Goal: Task Accomplishment & Management: Complete application form

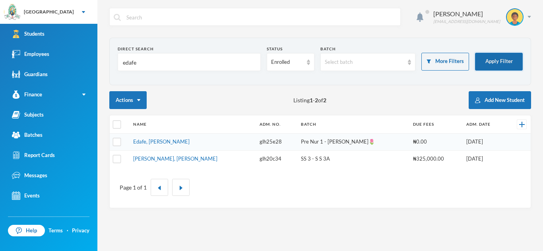
type input "edafe"
click at [495, 62] on button "Apply Filter" at bounding box center [499, 62] width 48 height 18
click at [186, 144] on td "Edafe, Asher Efemena" at bounding box center [192, 142] width 126 height 17
click at [170, 141] on link "Edafe, Asher Efemena" at bounding box center [161, 142] width 56 height 6
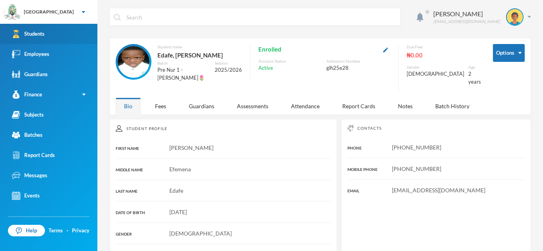
click at [91, 27] on link "Students" at bounding box center [48, 34] width 97 height 20
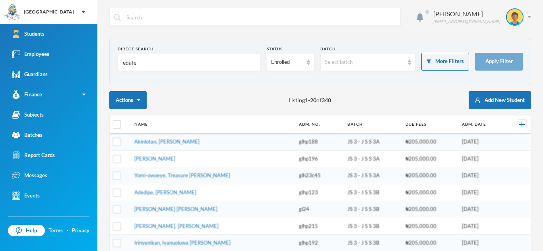
click at [157, 67] on input "edafe" at bounding box center [189, 63] width 134 height 18
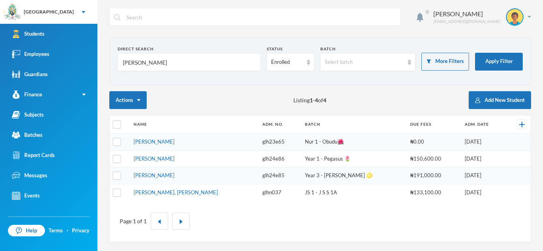
type input "nathania"
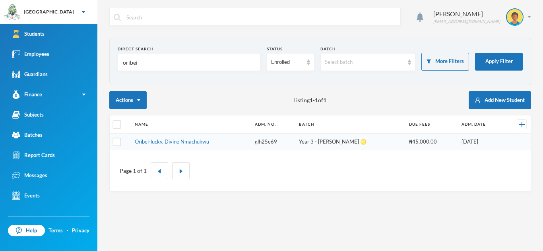
click at [153, 64] on input "oribei" at bounding box center [189, 63] width 134 height 18
click at [154, 65] on input "oribei" at bounding box center [189, 63] width 134 height 18
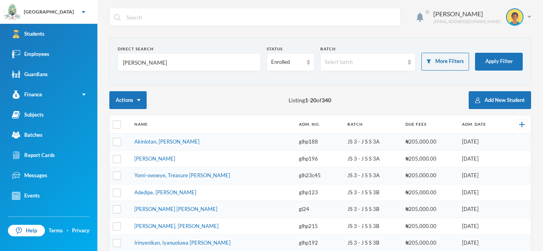
type input "[PERSON_NAME]"
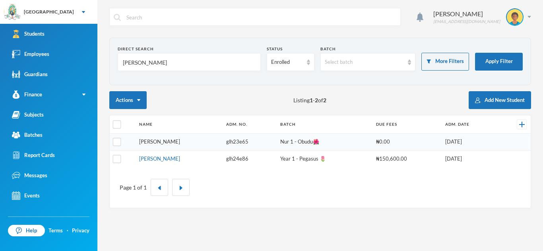
click at [172, 140] on link "[PERSON_NAME]" at bounding box center [159, 142] width 41 height 6
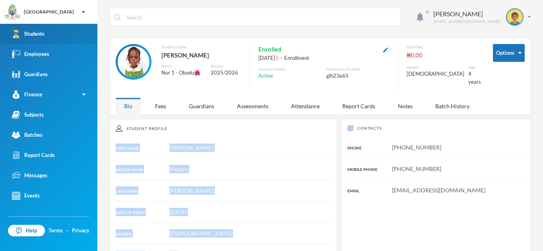
click at [40, 36] on div "Students" at bounding box center [28, 34] width 33 height 8
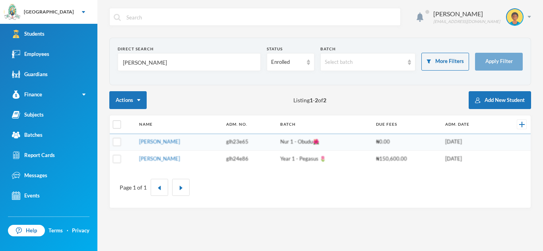
click at [157, 65] on input "nathania" at bounding box center [189, 63] width 134 height 18
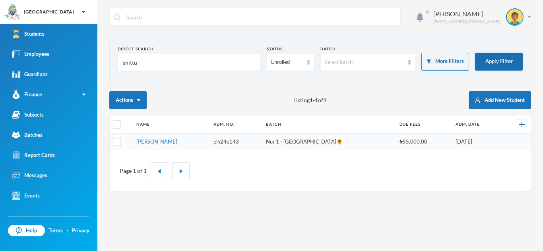
type input "shittu"
click at [491, 60] on button "Apply Filter" at bounding box center [499, 62] width 48 height 18
click at [162, 144] on link "Shittu, Maxwell Irede" at bounding box center [156, 142] width 41 height 6
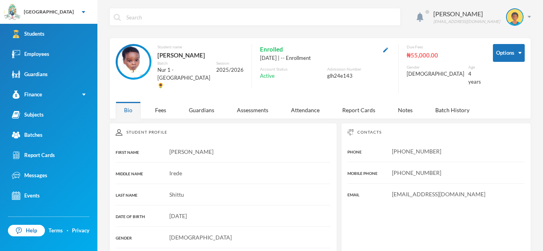
click at [238, 169] on div "Irede" at bounding box center [223, 173] width 215 height 8
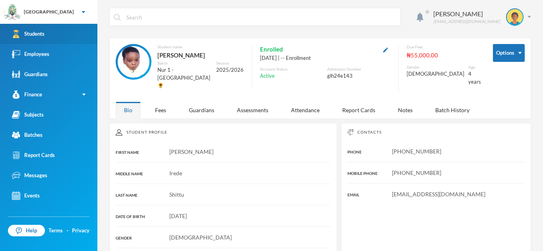
click at [48, 26] on link "Students" at bounding box center [48, 34] width 97 height 20
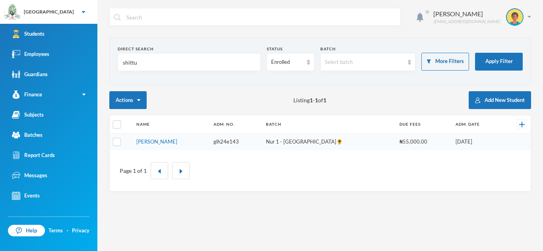
click at [145, 63] on input "shittu" at bounding box center [189, 63] width 134 height 18
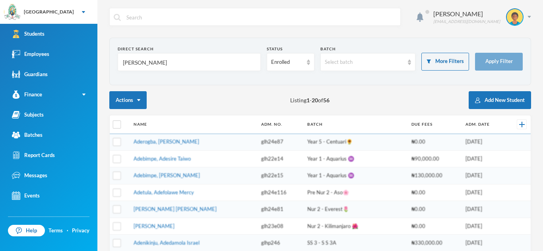
type input "adeniji"
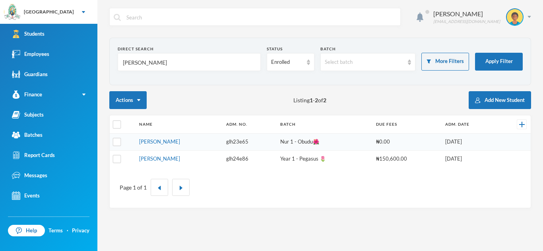
click at [151, 58] on input "[PERSON_NAME]" at bounding box center [189, 63] width 134 height 18
click at [151, 58] on input "nathania" at bounding box center [189, 63] width 134 height 18
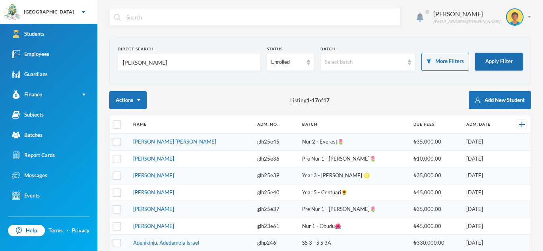
type input "adeniji"
click at [489, 56] on button "Apply Filter" at bounding box center [499, 62] width 48 height 18
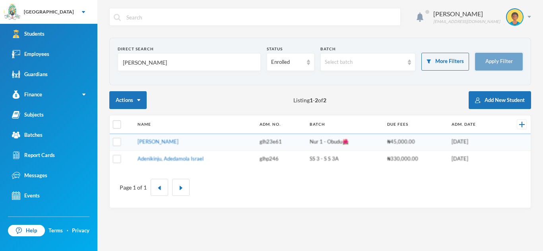
click at [489, 56] on button "Apply Filter" at bounding box center [499, 62] width 48 height 18
click at [171, 142] on link "Adeniji, Aishat Murewa" at bounding box center [157, 142] width 41 height 6
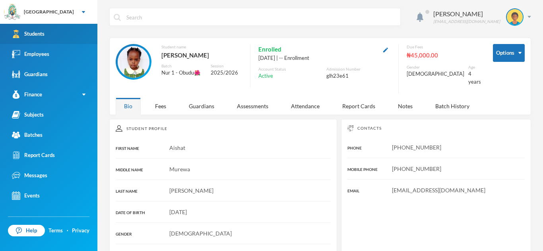
click at [73, 35] on link "Students" at bounding box center [48, 34] width 97 height 20
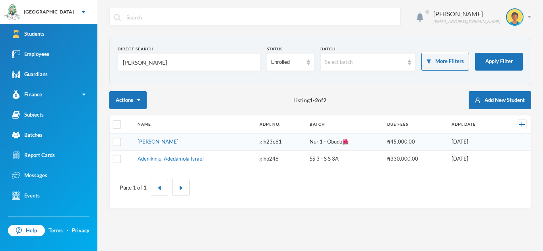
click at [151, 62] on input "adeniji" at bounding box center [189, 63] width 134 height 18
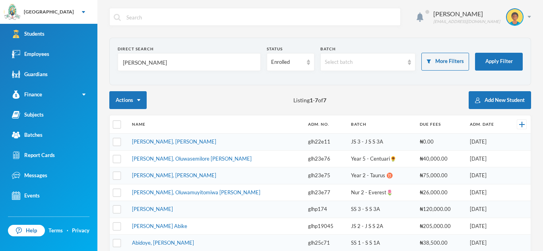
type input "[PERSON_NAME]"
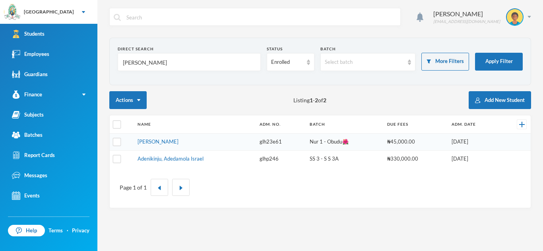
click at [147, 63] on input "[PERSON_NAME]" at bounding box center [189, 63] width 134 height 18
click at [147, 63] on input "adeniji" at bounding box center [189, 63] width 134 height 18
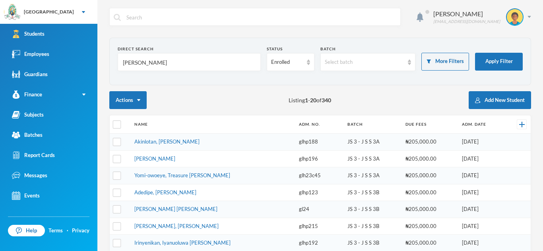
type input "[PERSON_NAME]"
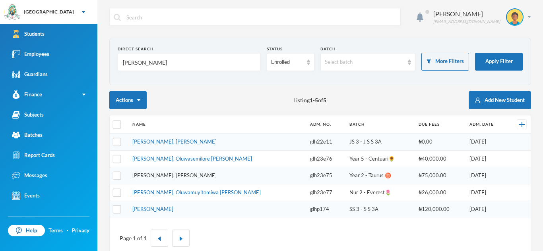
click at [180, 174] on link "[PERSON_NAME], [PERSON_NAME]" at bounding box center [174, 175] width 84 height 6
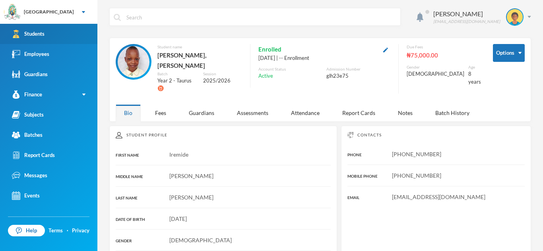
click at [48, 42] on link "Students" at bounding box center [48, 34] width 97 height 20
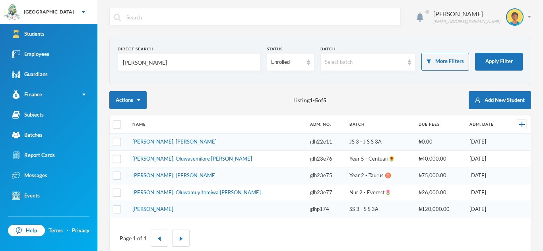
click at [145, 65] on input "[PERSON_NAME]" at bounding box center [189, 63] width 134 height 18
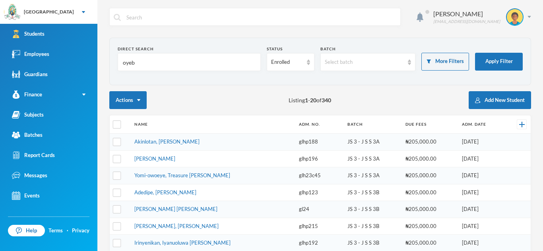
click at [301, 23] on input "text" at bounding box center [261, 17] width 271 height 18
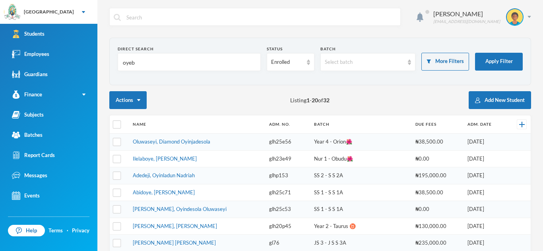
click at [137, 66] on input "oyeb" at bounding box center [189, 63] width 134 height 18
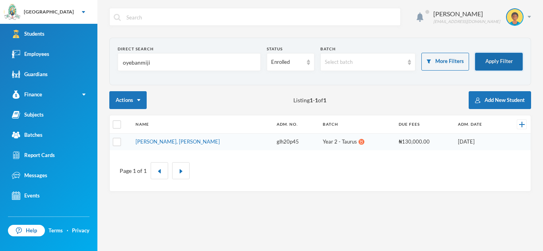
type input "oyebanmiji"
click at [502, 59] on button "Apply Filter" at bounding box center [499, 62] width 48 height 18
click at [167, 141] on link "Oyebanji, Abdullah Olawale" at bounding box center [177, 142] width 84 height 6
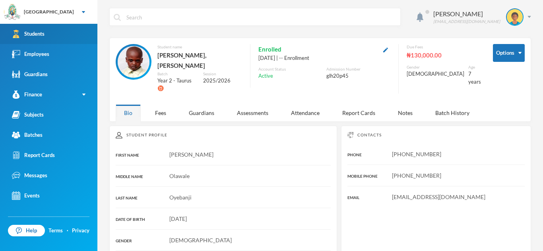
click at [75, 27] on link "Students" at bounding box center [48, 34] width 97 height 20
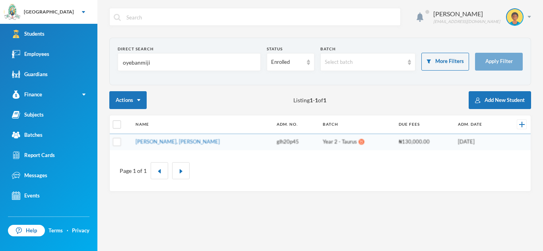
click at [152, 60] on input "oyebanmiji" at bounding box center [189, 63] width 134 height 18
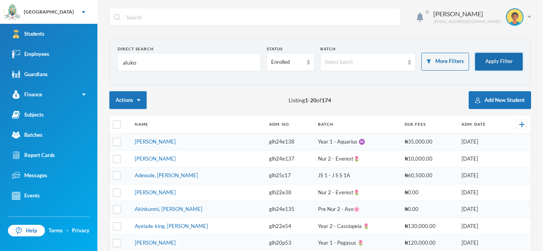
type input "aluko"
click at [503, 57] on button "Apply Filter" at bounding box center [499, 62] width 48 height 18
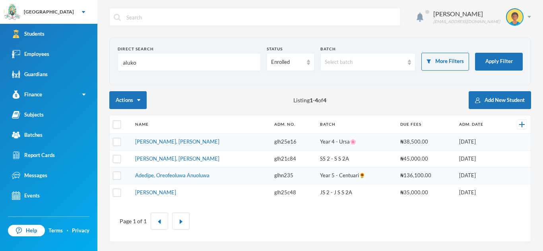
click at [175, 137] on td "Aluko, Okikiola Janet" at bounding box center [200, 142] width 139 height 17
click at [172, 140] on link "Aluko, Okikiola Janet" at bounding box center [177, 142] width 84 height 6
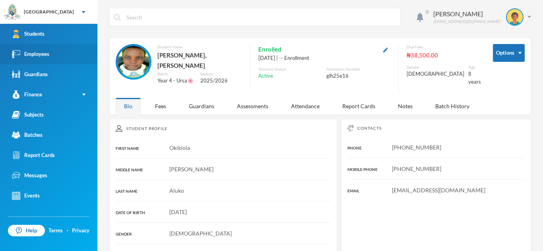
click at [36, 45] on link "Employees" at bounding box center [48, 54] width 97 height 20
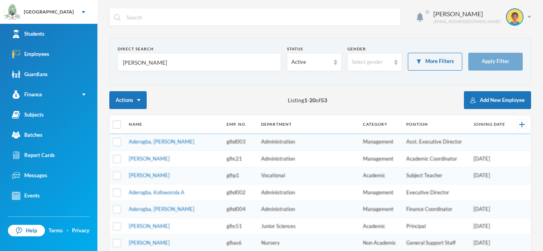
click at [148, 64] on input "ruth" at bounding box center [199, 63] width 155 height 18
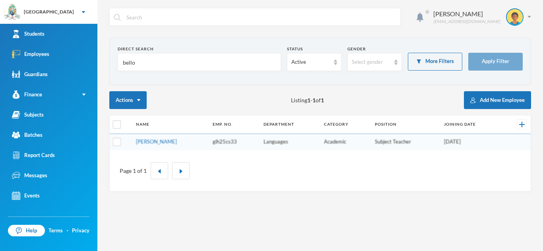
type input "bello"
click at [137, 64] on input "[PERSON_NAME]" at bounding box center [199, 63] width 155 height 18
click at [137, 64] on input "ruth" at bounding box center [199, 63] width 155 height 18
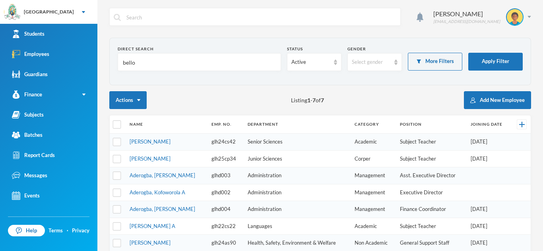
type input "bello"
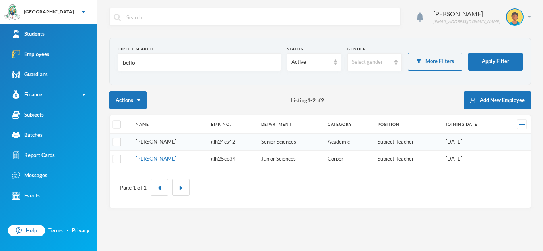
click at [159, 143] on link "Bello, Rukayat A." at bounding box center [155, 142] width 41 height 6
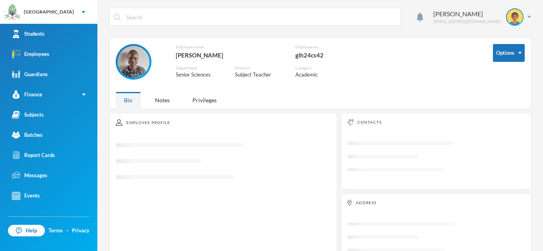
click at [159, 143] on rect "Loading interface..." at bounding box center [223, 165] width 215 height 54
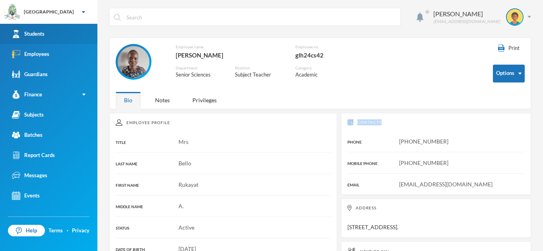
click at [35, 29] on link "Students" at bounding box center [48, 34] width 97 height 20
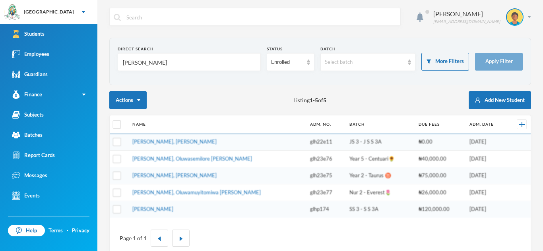
click at [151, 63] on input "abiodun" at bounding box center [189, 63] width 134 height 18
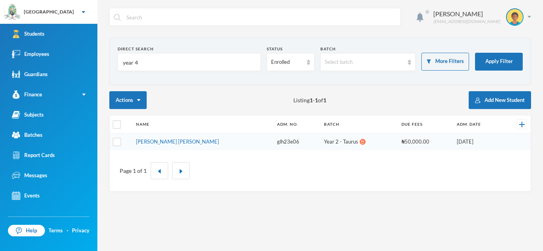
click at [147, 62] on input "year 4" at bounding box center [189, 63] width 134 height 18
click at [141, 60] on input "year 4" at bounding box center [189, 63] width 134 height 18
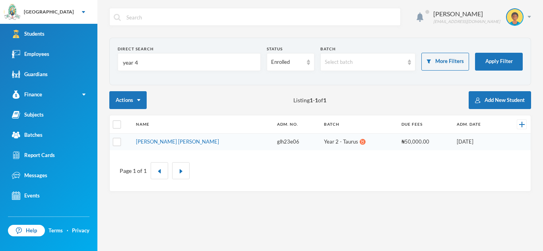
click at [141, 60] on input "year 4" at bounding box center [189, 63] width 134 height 18
type input "y"
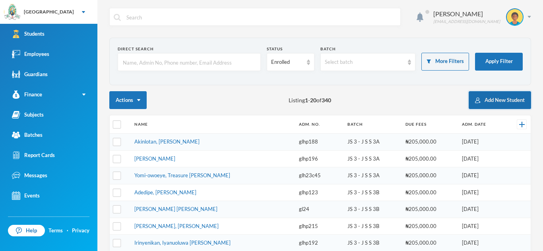
click at [503, 97] on button "Add New Student" at bounding box center [499, 100] width 62 height 18
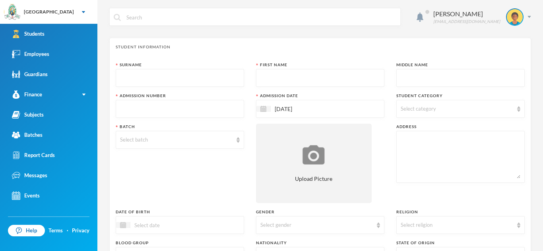
click at [137, 70] on input "text" at bounding box center [180, 79] width 120 height 18
type input "[PERSON_NAME]"
click at [277, 76] on input "text" at bounding box center [320, 79] width 120 height 18
type input "D"
type input "Genesis"
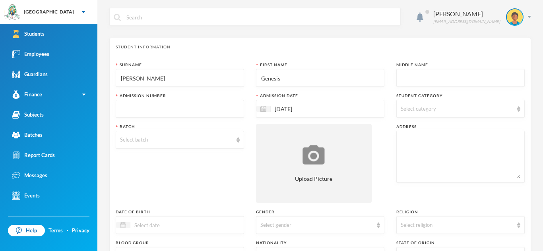
click at [407, 73] on input "text" at bounding box center [460, 79] width 120 height 18
click at [406, 77] on input "text" at bounding box center [460, 79] width 120 height 18
type input "[PERSON_NAME]"
click at [193, 114] on input "text" at bounding box center [180, 110] width 120 height 18
click at [122, 105] on input "text" at bounding box center [180, 110] width 120 height 18
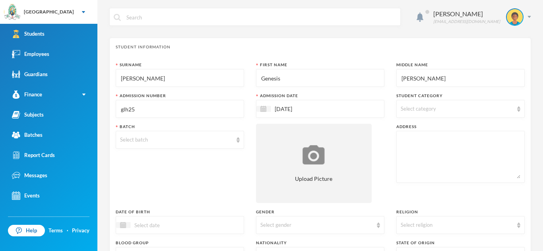
type input "glh25e"
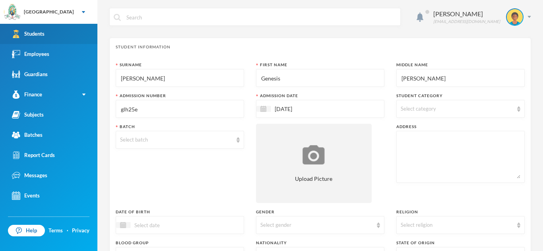
click at [38, 33] on div "Students" at bounding box center [28, 34] width 33 height 8
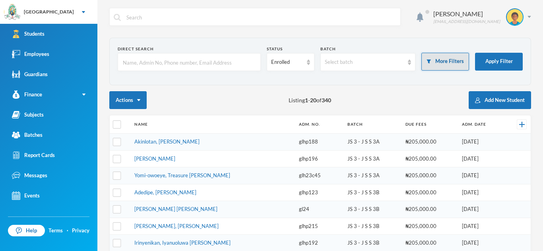
click at [444, 66] on button "More Filters" at bounding box center [445, 62] width 48 height 18
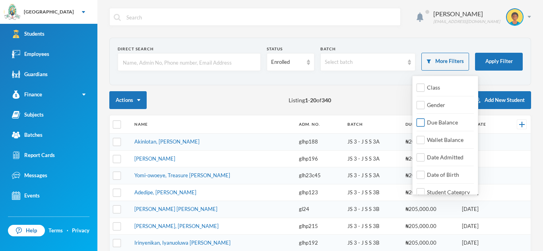
scroll to position [9, 0]
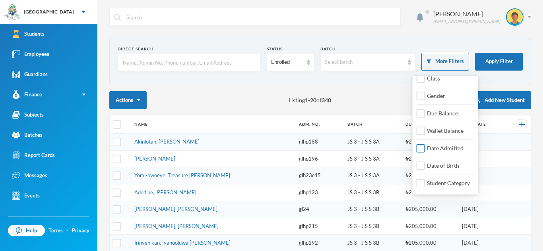
click at [424, 150] on input "Date Admitted" at bounding box center [420, 149] width 8 height 8
checkbox input "true"
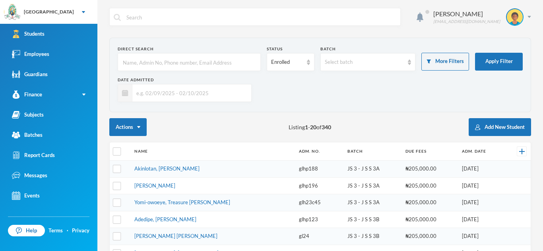
click at [205, 91] on input "text" at bounding box center [189, 93] width 115 height 18
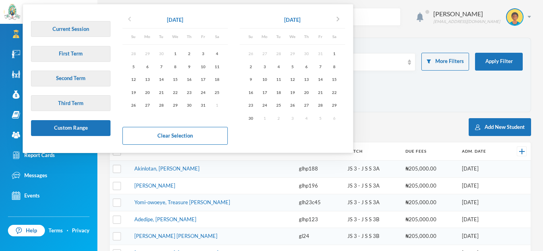
click at [126, 20] on icon "chevron_left" at bounding box center [130, 19] width 10 height 10
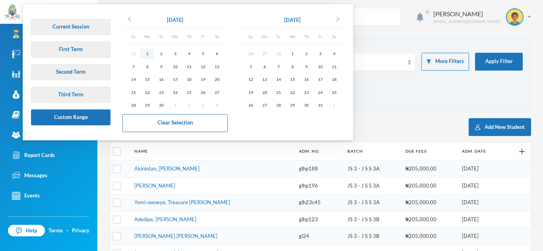
click at [146, 58] on div "1" at bounding box center [147, 54] width 14 height 10
click at [295, 53] on div "1" at bounding box center [292, 54] width 14 height 10
type input "01/09/2025 - 01/10/2025"
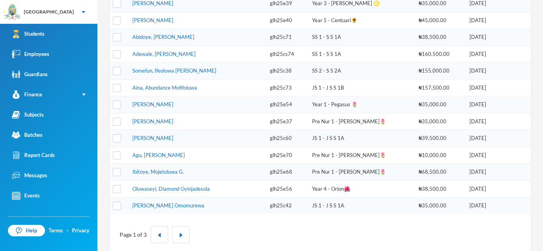
scroll to position [279, 0]
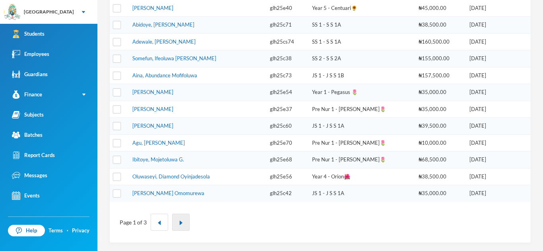
click at [184, 225] on button "button" at bounding box center [180, 222] width 17 height 17
click at [181, 223] on img "button" at bounding box center [180, 223] width 5 height 5
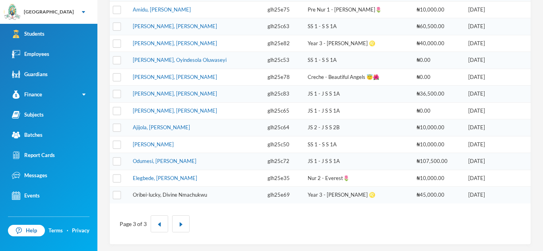
scroll to position [178, 0]
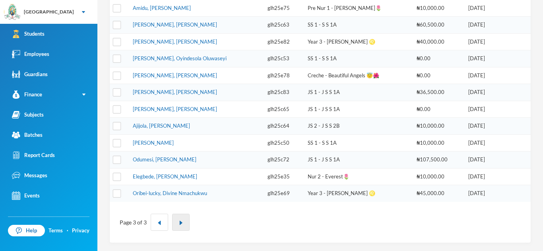
click at [181, 224] on img "button" at bounding box center [180, 223] width 5 height 5
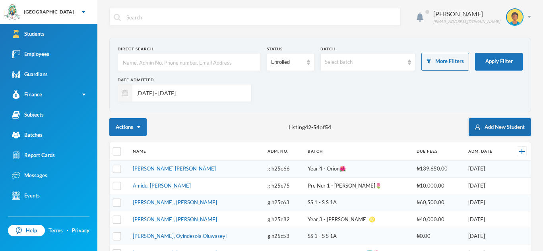
click at [492, 128] on button "Add New Student" at bounding box center [499, 127] width 62 height 18
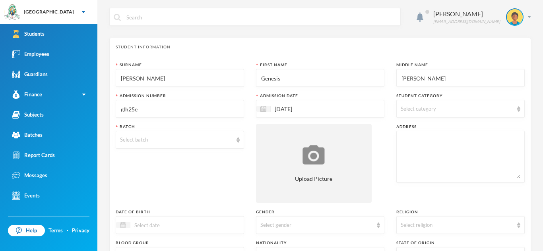
click at [149, 112] on input "glh25e" at bounding box center [180, 110] width 120 height 18
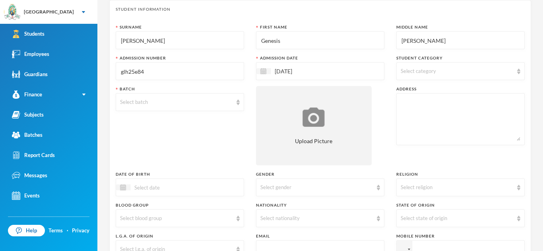
scroll to position [41, 0]
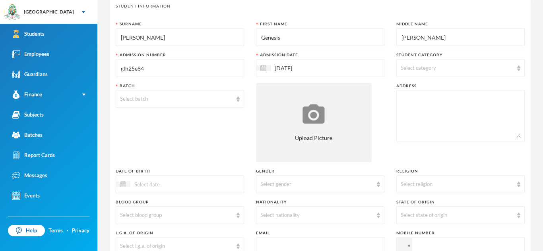
type input "glh25e84"
click at [517, 64] on div "Select category" at bounding box center [460, 68] width 128 height 18
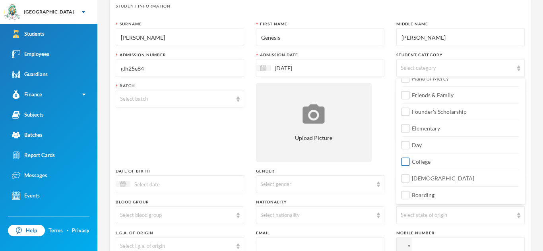
scroll to position [94, 0]
click at [407, 144] on input "Day" at bounding box center [405, 145] width 8 height 8
checkbox input "true"
click at [384, 116] on div "Surname Emmanuel First Name Genesis Middle Name James Admission Number glh25e84…" at bounding box center [320, 174] width 409 height 306
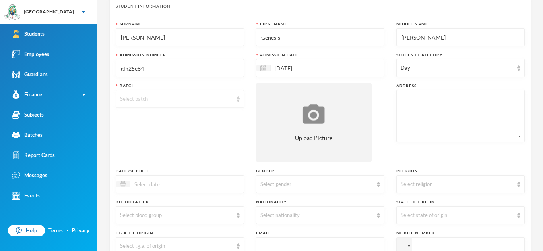
click at [238, 99] on img at bounding box center [237, 100] width 3 height 6
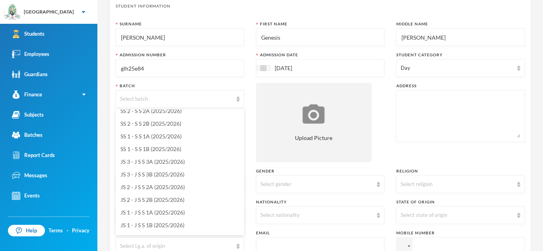
scroll to position [0, 0]
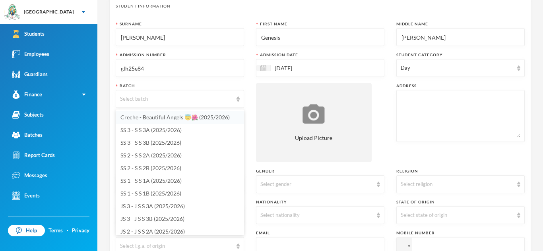
click at [168, 117] on span "Creche - Beautiful Angels 😇🌺 (2025/2026)" at bounding box center [174, 117] width 109 height 7
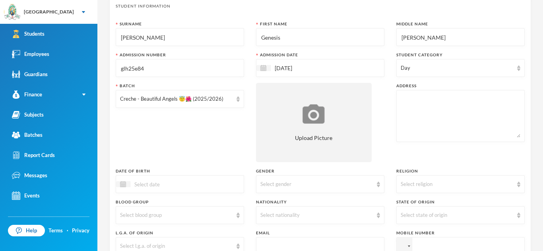
click at [515, 64] on div "Day" at bounding box center [460, 68] width 128 height 18
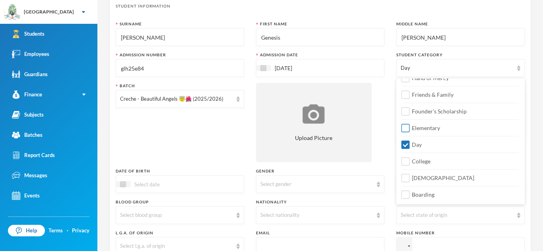
click at [407, 131] on input "Elementary" at bounding box center [405, 128] width 8 height 8
checkbox input "true"
click at [388, 88] on div "Surname Emmanuel First Name Genesis Middle Name James Admission Number glh25e84…" at bounding box center [320, 174] width 409 height 306
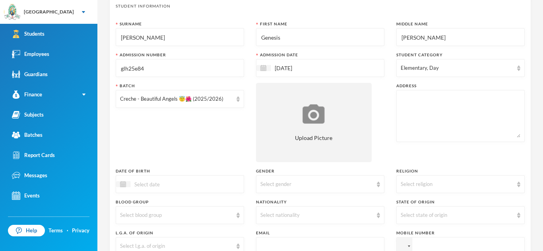
click at [409, 104] on textarea at bounding box center [460, 116] width 120 height 43
click at [443, 99] on textarea "56,Egbado road" at bounding box center [460, 116] width 120 height 43
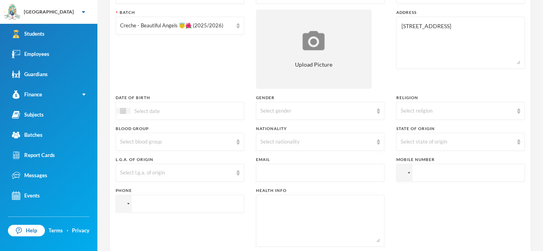
scroll to position [116, 0]
type textarea "56,Egbado road, Dalemo Alakuko"
click at [142, 110] on input at bounding box center [163, 109] width 67 height 9
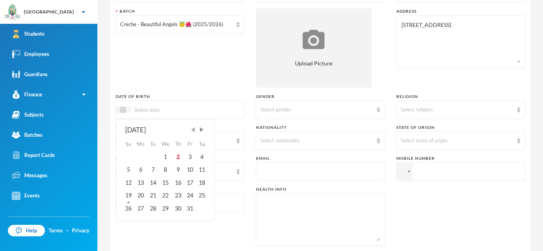
click at [194, 133] on span "Previous Month" at bounding box center [193, 129] width 7 height 7
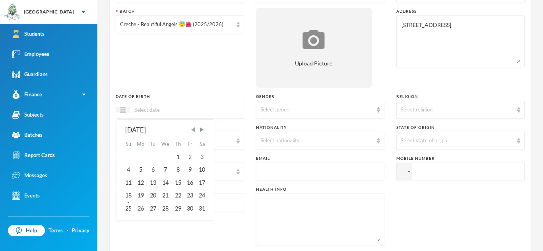
click at [194, 133] on span "Previous Month" at bounding box center [193, 129] width 7 height 7
click at [202, 130] on span "Next Month" at bounding box center [201, 129] width 7 height 7
click at [151, 180] on div "13" at bounding box center [153, 183] width 12 height 13
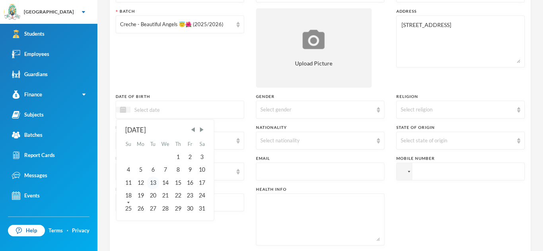
type input "[DATE]"
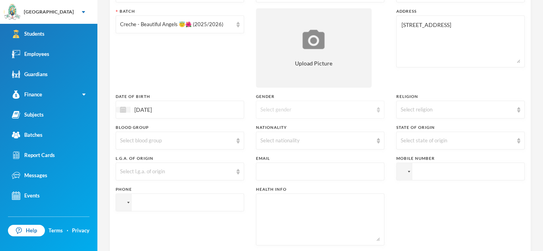
click at [375, 110] on div "Select gender" at bounding box center [320, 110] width 128 height 18
click at [317, 128] on li "[DEMOGRAPHIC_DATA]" at bounding box center [320, 128] width 128 height 13
click at [517, 110] on img at bounding box center [518, 110] width 3 height 6
click at [465, 128] on li "[DEMOGRAPHIC_DATA]" at bounding box center [460, 128] width 128 height 13
click at [236, 137] on div "Select blood group" at bounding box center [180, 141] width 128 height 18
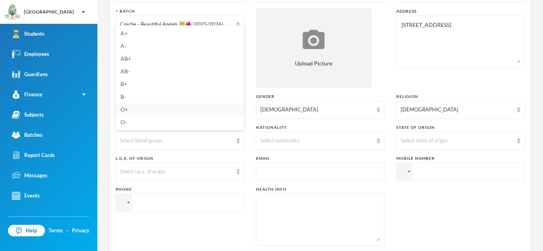
click at [122, 108] on span "O+" at bounding box center [124, 109] width 8 height 7
click at [378, 144] on div "Select nationality" at bounding box center [320, 141] width 128 height 18
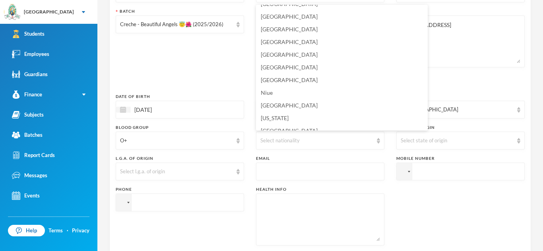
scroll to position [1955, 0]
click at [275, 78] on span "[GEOGRAPHIC_DATA]" at bounding box center [289, 79] width 57 height 7
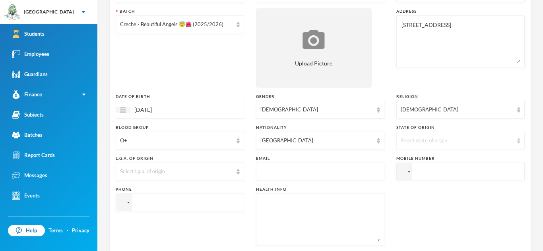
click at [519, 141] on img at bounding box center [518, 141] width 3 height 6
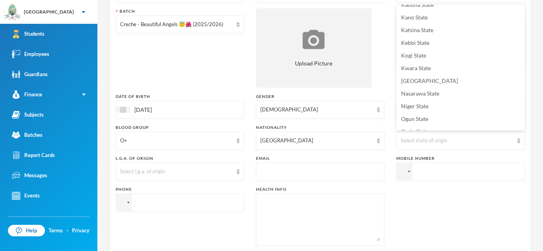
scroll to position [238, 0]
click at [410, 53] on span "Kogi State" at bounding box center [413, 54] width 25 height 7
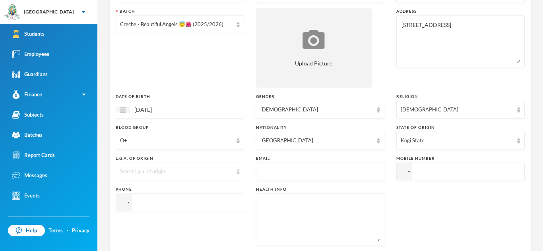
click at [232, 168] on div "Select l.g.a. of origin" at bounding box center [176, 172] width 112 height 8
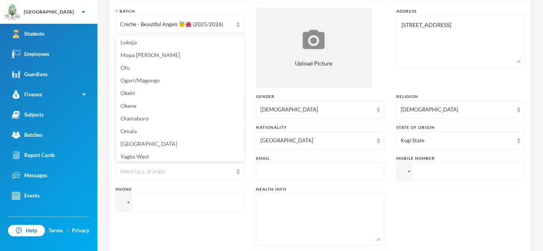
scroll to position [142, 0]
click at [135, 120] on span "Olamaboro" at bounding box center [134, 117] width 28 height 7
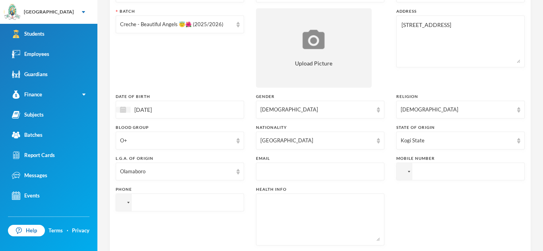
click at [261, 171] on input "text" at bounding box center [320, 172] width 120 height 18
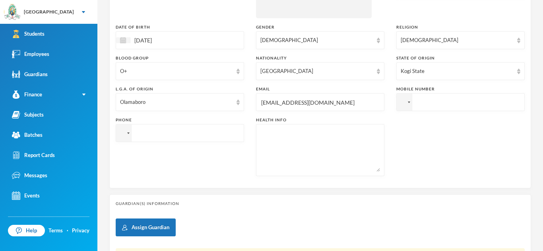
scroll to position [186, 0]
type input "[EMAIL_ADDRESS][DOMAIN_NAME]"
click at [271, 140] on textarea at bounding box center [320, 149] width 120 height 43
type textarea "Nil"
click at [417, 104] on input "tel" at bounding box center [460, 102] width 128 height 18
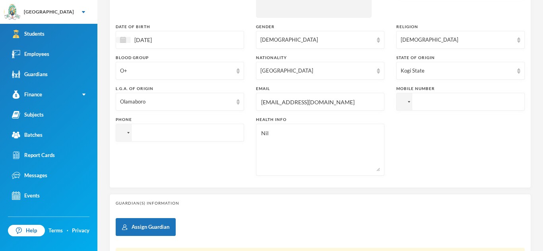
paste input "+08103100009"
click at [454, 99] on input "+08103100009" at bounding box center [460, 102] width 128 height 18
click at [420, 103] on input "+08103100009" at bounding box center [460, 102] width 128 height 18
click at [422, 103] on input "+08103100009" at bounding box center [460, 102] width 128 height 18
click at [419, 103] on input "+81 03 1000 09" at bounding box center [460, 102] width 128 height 18
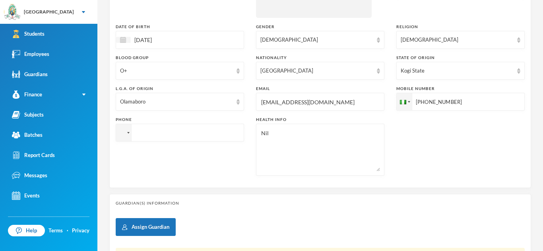
type input "[PHONE_NUMBER]"
click at [189, 133] on input "tel" at bounding box center [180, 133] width 128 height 18
click at [137, 130] on input "tel" at bounding box center [180, 133] width 128 height 18
paste input "+09132204939"
click at [139, 135] on input "+09132204939" at bounding box center [180, 133] width 128 height 18
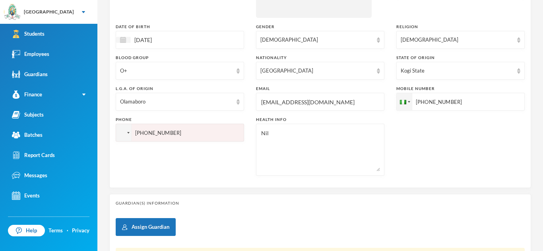
click at [141, 133] on input "+09132204939" at bounding box center [180, 133] width 128 height 18
click at [137, 134] on input "+91 32204-939" at bounding box center [180, 133] width 128 height 18
click at [138, 134] on input "+91 32204-939" at bounding box center [180, 133] width 128 height 18
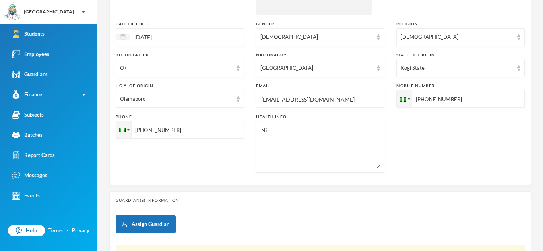
scroll to position [274, 0]
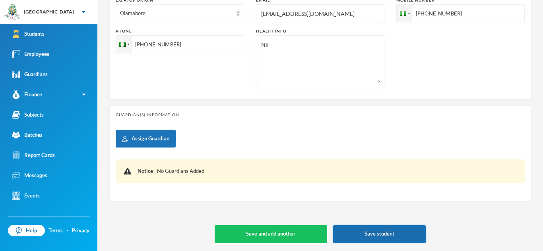
type input "+2349132204939"
click at [383, 238] on button "Save student" at bounding box center [379, 235] width 93 height 18
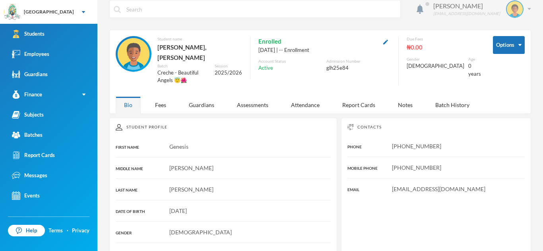
scroll to position [7, 0]
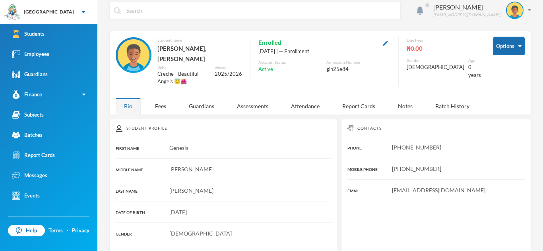
click at [514, 40] on button "Options" at bounding box center [509, 46] width 32 height 18
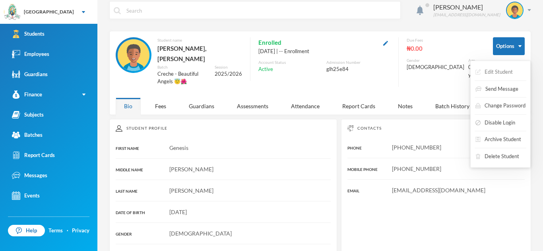
click at [494, 67] on button "Edit Student" at bounding box center [493, 72] width 39 height 14
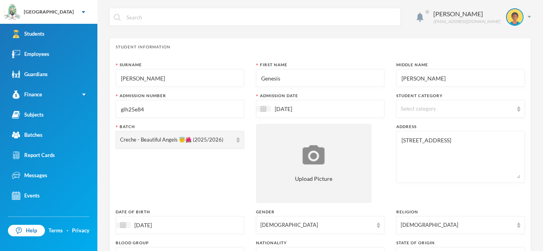
scroll to position [274, 0]
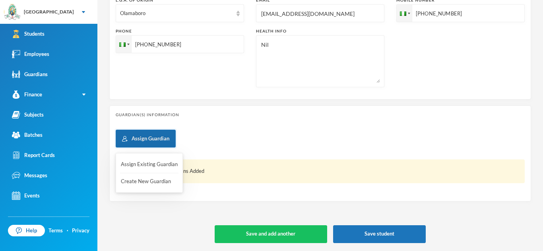
click at [142, 135] on button "Assign Guardian" at bounding box center [146, 139] width 60 height 18
click at [142, 182] on button "Create New Guardian" at bounding box center [149, 182] width 58 height 14
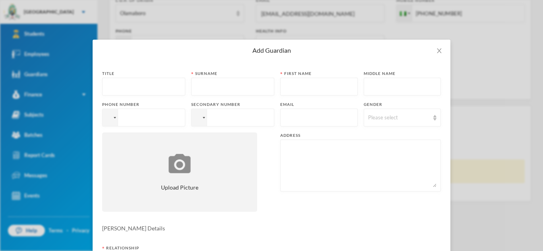
click at [108, 84] on input "text" at bounding box center [143, 87] width 74 height 18
type input "Mr."
click at [211, 87] on input "text" at bounding box center [232, 87] width 74 height 18
type input "[PERSON_NAME]"
click at [297, 82] on input "text" at bounding box center [318, 87] width 69 height 18
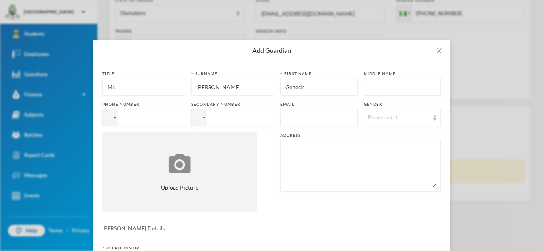
type input "Genesis"
click at [381, 89] on input "text" at bounding box center [402, 87] width 69 height 18
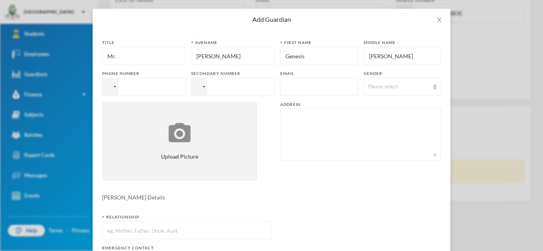
scroll to position [31, 0]
type input "[PERSON_NAME]"
click at [130, 87] on input "tel" at bounding box center [143, 86] width 83 height 18
paste input "+09132204939"
click at [125, 86] on input "+09132204939" at bounding box center [143, 86] width 83 height 18
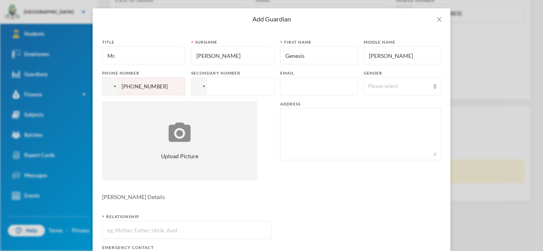
click at [129, 86] on input "+09132204939" at bounding box center [143, 86] width 83 height 18
click at [126, 88] on input "+91 32204-939" at bounding box center [143, 86] width 83 height 18
type input "+2349132204939"
click at [219, 86] on input "tel" at bounding box center [232, 86] width 83 height 18
click at [226, 87] on input "+234" at bounding box center [232, 86] width 83 height 18
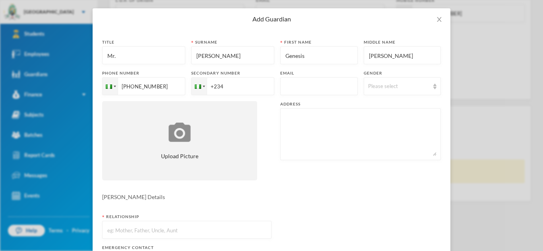
paste input "08103100009"
click at [226, 88] on input "+23408103100009" at bounding box center [232, 86] width 83 height 18
type input "[PHONE_NUMBER]"
click at [298, 87] on input "text" at bounding box center [318, 87] width 69 height 18
type input "[EMAIL_ADDRESS][DOMAIN_NAME]"
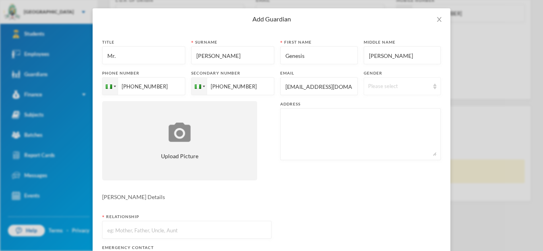
click at [437, 85] on div "Please select" at bounding box center [402, 86] width 77 height 18
click at [404, 105] on li "[DEMOGRAPHIC_DATA]" at bounding box center [401, 105] width 77 height 13
click at [292, 114] on textarea at bounding box center [360, 134] width 152 height 43
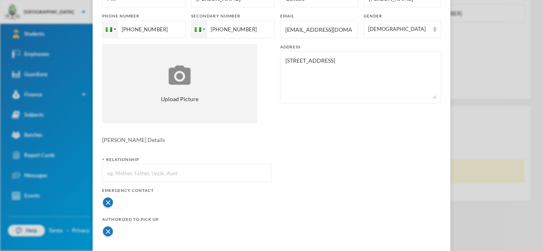
scroll to position [126, 0]
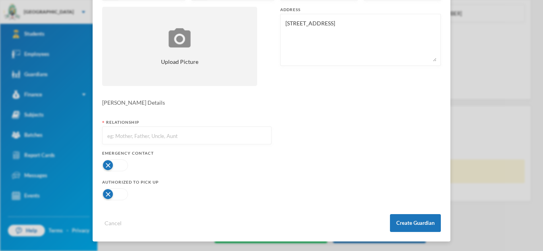
type textarea "56, Egbado Road,Dalemo,Alakuko"
click at [172, 135] on input "text" at bounding box center [186, 136] width 161 height 18
click at [120, 134] on input "text" at bounding box center [186, 136] width 161 height 18
click at [117, 138] on input "text" at bounding box center [186, 136] width 161 height 18
click at [109, 130] on input "text" at bounding box center [186, 136] width 161 height 18
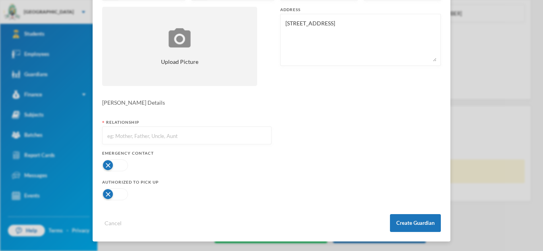
click at [109, 130] on input "text" at bounding box center [186, 136] width 161 height 18
type input "f"
type input "Father"
click at [116, 162] on button "button" at bounding box center [115, 166] width 26 height 12
click at [122, 191] on button "button" at bounding box center [115, 195] width 26 height 12
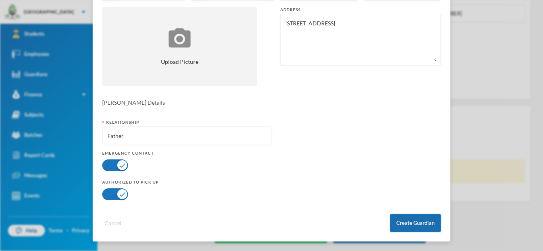
click at [408, 221] on button "Create Guardian" at bounding box center [415, 224] width 51 height 18
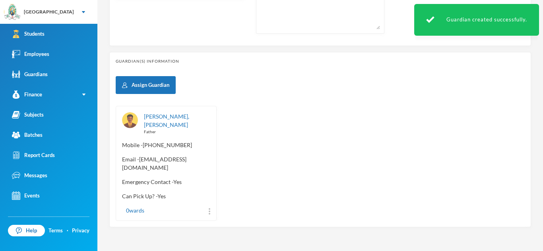
scroll to position [334, 0]
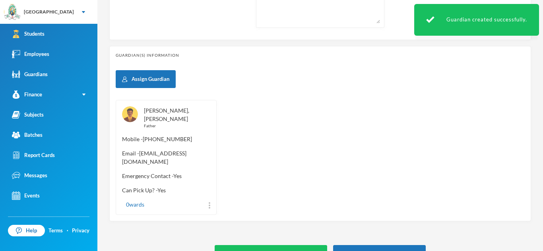
click at [150, 110] on link "[PERSON_NAME], [PERSON_NAME]" at bounding box center [166, 114] width 45 height 15
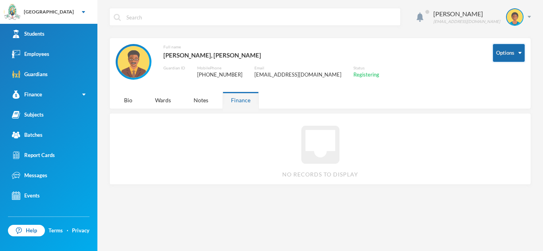
click at [513, 58] on button "Options" at bounding box center [509, 53] width 32 height 18
click at [497, 95] on button "Edit Guardian" at bounding box center [495, 96] width 42 height 14
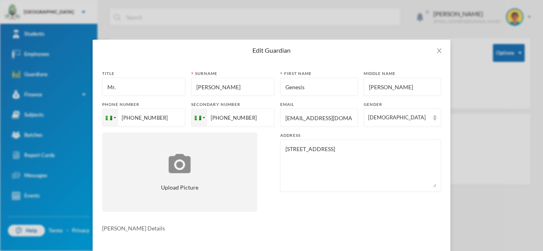
click at [311, 87] on input "Genesis" at bounding box center [318, 87] width 69 height 18
type input "G"
type input "Ekpah"
click at [412, 91] on input "[PERSON_NAME]" at bounding box center [402, 87] width 69 height 18
type input "J"
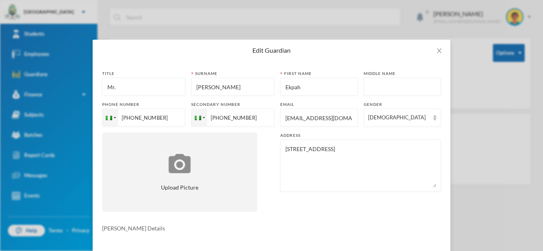
scroll to position [37, 0]
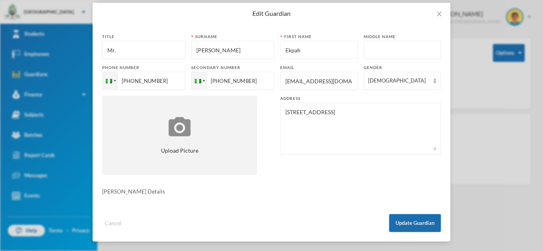
click at [412, 217] on button "Update Guardian" at bounding box center [415, 224] width 52 height 18
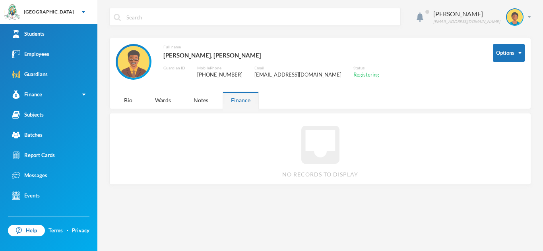
scroll to position [0, 0]
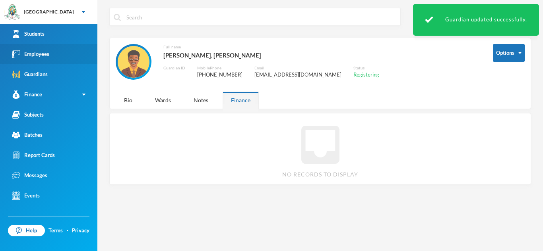
click at [46, 55] on div "Employees" at bounding box center [30, 54] width 37 height 8
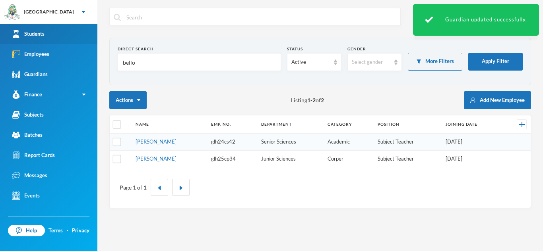
click at [44, 26] on link "Students" at bounding box center [48, 34] width 97 height 20
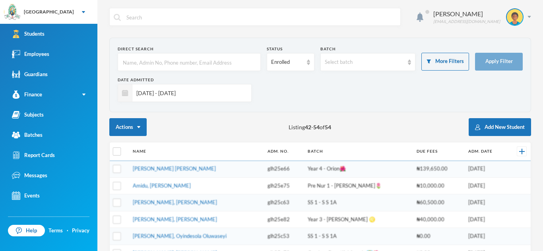
click at [152, 66] on input "text" at bounding box center [189, 63] width 134 height 18
click at [131, 58] on input "text" at bounding box center [189, 63] width 134 height 18
type input "[PERSON_NAME]"
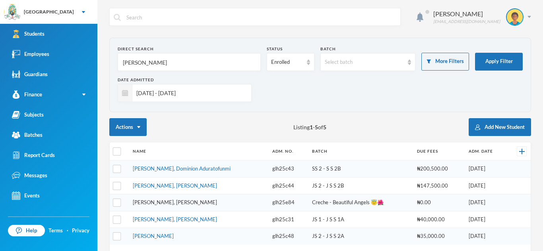
click at [155, 205] on link "[PERSON_NAME], [PERSON_NAME]" at bounding box center [175, 202] width 84 height 6
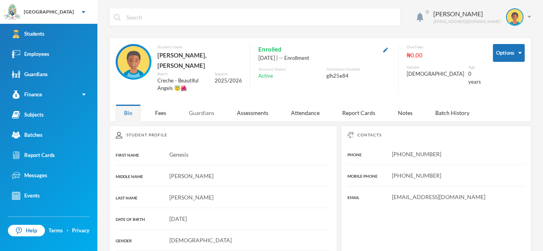
click at [191, 104] on div "Guardians" at bounding box center [201, 112] width 42 height 17
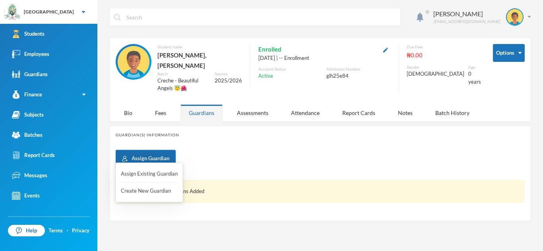
click at [147, 150] on button "Assign Guardian" at bounding box center [146, 159] width 60 height 18
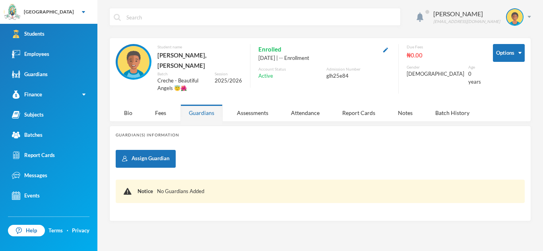
click at [219, 136] on div "Guardian(s) Information Assign Guardian Notice No Guardians Added" at bounding box center [320, 174] width 422 height 96
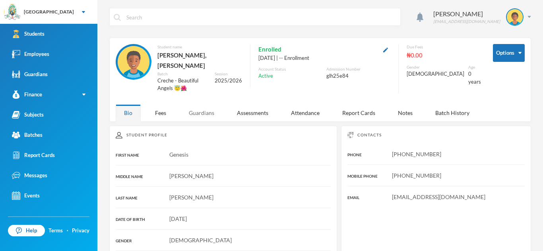
click at [204, 104] on div "Guardians" at bounding box center [201, 112] width 42 height 17
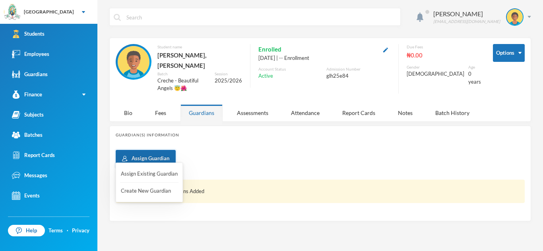
click at [145, 150] on button "Assign Guardian" at bounding box center [146, 159] width 60 height 18
click at [145, 190] on button "Create New Guardian" at bounding box center [149, 191] width 58 height 14
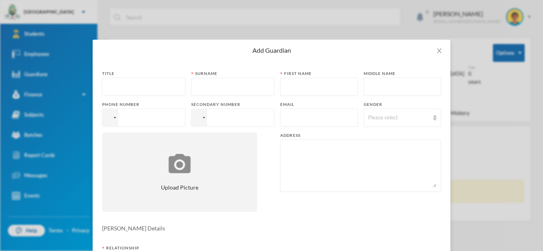
click at [130, 90] on input "text" at bounding box center [143, 87] width 74 height 18
type input "Mr."
click at [202, 87] on input "text" at bounding box center [232, 87] width 74 height 18
type input "[PERSON_NAME]"
click at [299, 87] on input "text" at bounding box center [318, 87] width 69 height 18
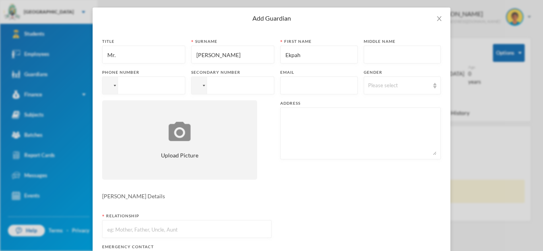
scroll to position [33, 0]
type input "Ekpah"
click at [138, 84] on input "tel" at bounding box center [143, 85] width 83 height 18
paste input "+08103100009"
click at [129, 86] on input "+08103100009" at bounding box center [143, 85] width 83 height 18
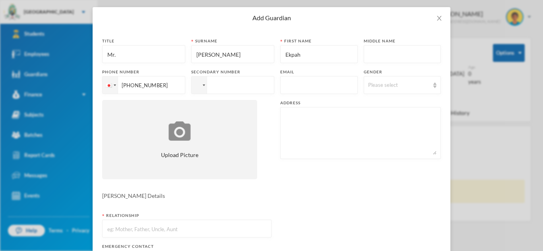
click at [124, 85] on input "+81 03 1000 09" at bounding box center [143, 85] width 83 height 18
type input "[PHONE_NUMBER]"
click at [214, 87] on input "tel" at bounding box center [232, 85] width 83 height 18
click at [224, 84] on input "+234" at bounding box center [232, 85] width 83 height 18
paste input "09132204939"
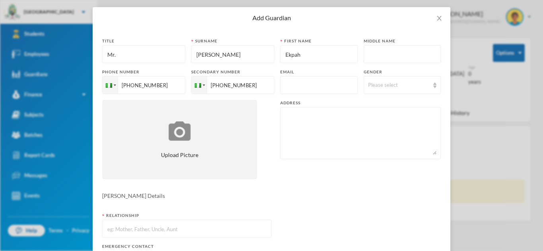
click at [227, 85] on input "+23409132204939" at bounding box center [232, 85] width 83 height 18
click at [226, 84] on input "+23409132204939" at bounding box center [232, 85] width 83 height 18
type input "+2349132204939"
click at [323, 84] on input "text" at bounding box center [318, 86] width 69 height 18
type input "[EMAIL_ADDRESS][DOMAIN_NAME]"
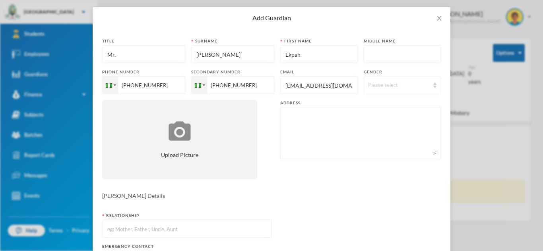
click at [435, 86] on img at bounding box center [434, 86] width 3 height 6
click at [415, 101] on li "[DEMOGRAPHIC_DATA]" at bounding box center [401, 103] width 77 height 13
click at [306, 118] on textarea at bounding box center [360, 133] width 152 height 43
click at [312, 116] on textarea "56,Dalemo Road," at bounding box center [360, 133] width 152 height 43
click at [334, 116] on textarea "56,Egbado Road," at bounding box center [360, 133] width 152 height 43
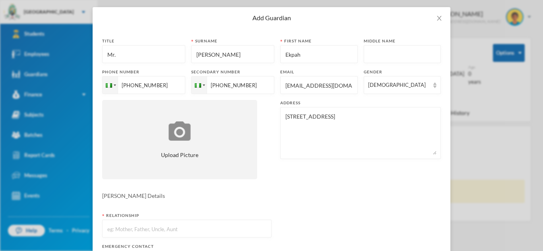
scroll to position [126, 0]
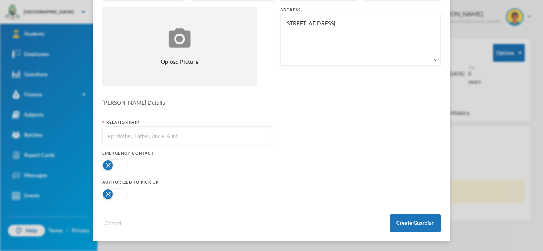
type textarea "56,Egbado Road, Dalemo Alakuko"
click at [199, 135] on input "text" at bounding box center [186, 136] width 161 height 18
type input "Father"
click at [123, 168] on button "button" at bounding box center [115, 166] width 26 height 12
click at [120, 202] on div at bounding box center [186, 195] width 169 height 16
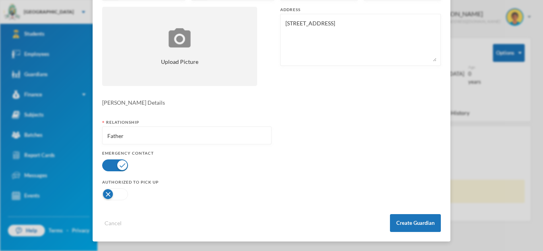
click at [121, 195] on button "button" at bounding box center [115, 195] width 26 height 12
click at [407, 226] on button "Create Guardian" at bounding box center [415, 224] width 51 height 18
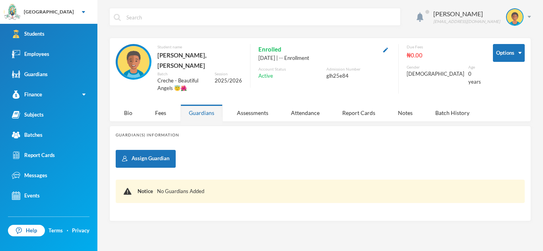
scroll to position [86, 0]
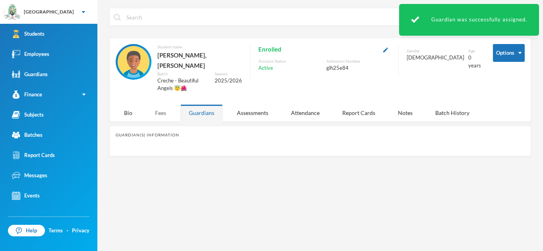
click at [162, 105] on div "Fees" at bounding box center [161, 112] width 28 height 17
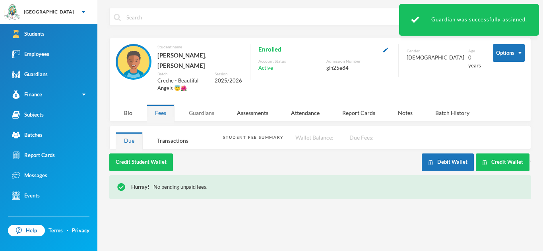
click at [191, 104] on div "Guardians" at bounding box center [201, 112] width 42 height 17
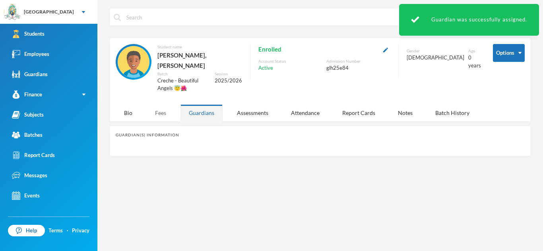
click at [147, 105] on div "Fees" at bounding box center [161, 112] width 28 height 17
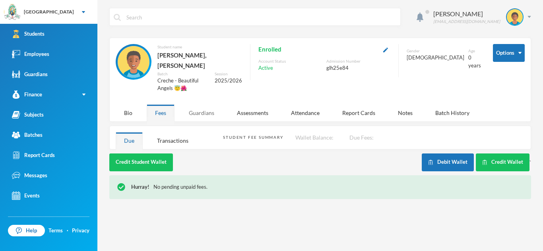
click at [200, 104] on div "Guardians" at bounding box center [201, 112] width 42 height 17
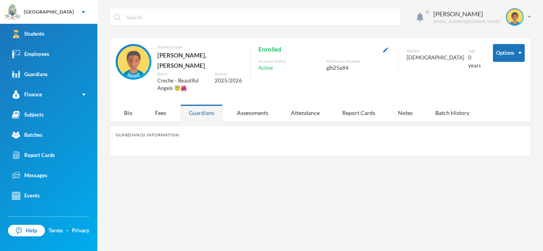
click at [200, 104] on div "Guardians" at bounding box center [201, 112] width 42 height 17
click at [125, 106] on div "Bio" at bounding box center [128, 112] width 25 height 17
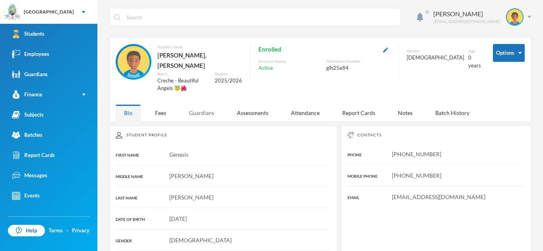
click at [208, 104] on div "Guardians" at bounding box center [201, 112] width 42 height 17
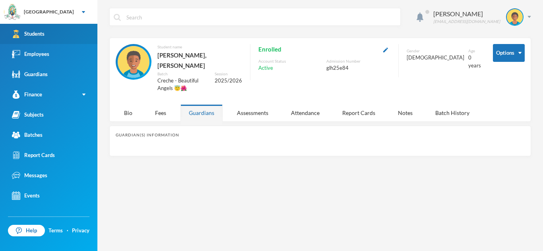
click at [59, 37] on link "Students" at bounding box center [48, 34] width 97 height 20
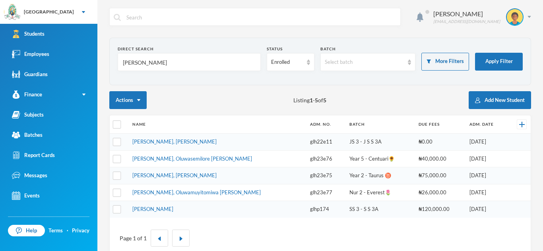
click at [151, 62] on input "abiodun" at bounding box center [189, 63] width 134 height 18
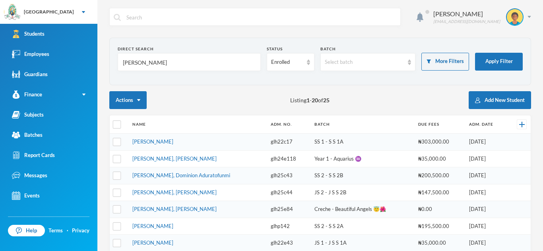
type input "[PERSON_NAME]"
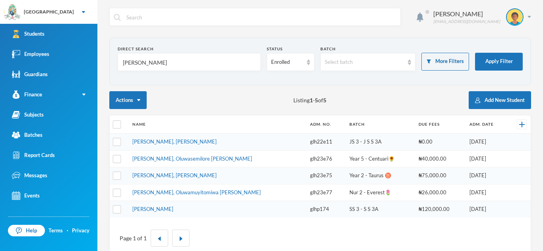
click at [150, 60] on input "[PERSON_NAME]" at bounding box center [189, 63] width 134 height 18
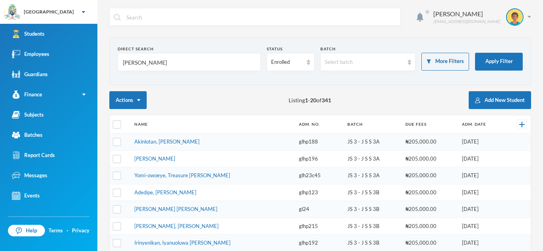
type input "[PERSON_NAME]"
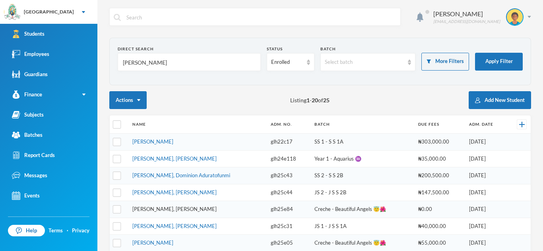
click at [176, 210] on link "[PERSON_NAME], [PERSON_NAME]" at bounding box center [174, 209] width 84 height 6
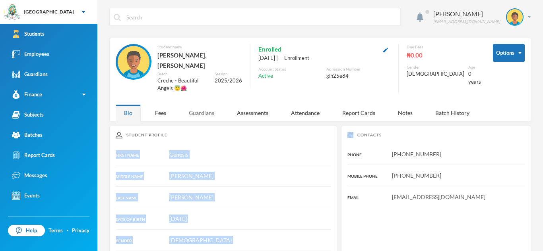
click at [215, 104] on div "Guardians" at bounding box center [201, 112] width 42 height 17
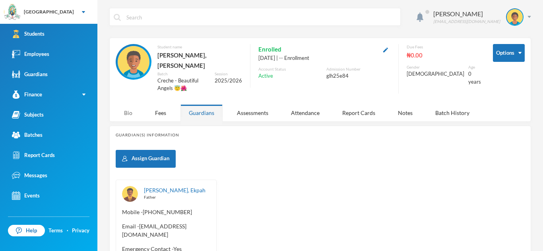
click at [124, 106] on div "Bio" at bounding box center [128, 112] width 25 height 17
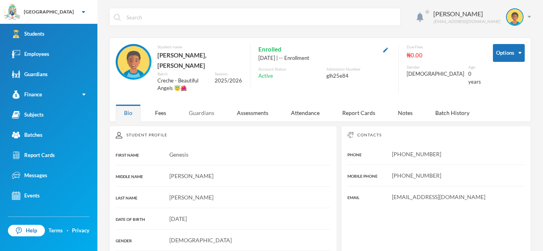
click at [193, 109] on div "Guardians" at bounding box center [201, 112] width 42 height 17
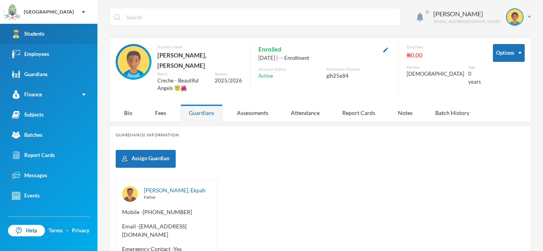
click at [78, 31] on link "Students" at bounding box center [48, 34] width 97 height 20
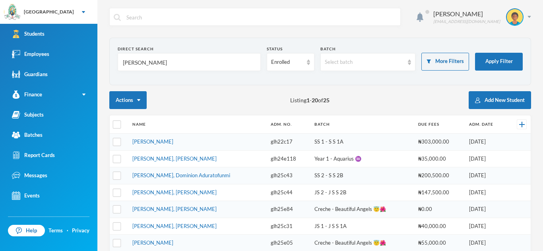
click at [151, 56] on input "[PERSON_NAME]" at bounding box center [189, 63] width 134 height 18
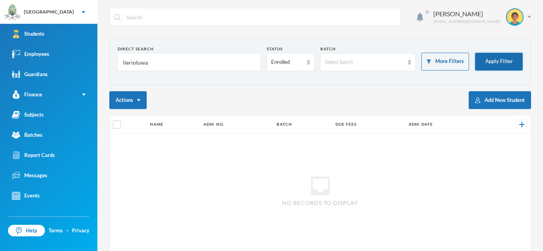
click at [505, 61] on button "Apply Filter" at bounding box center [499, 62] width 48 height 18
click at [151, 62] on input "ilerioluwa" at bounding box center [189, 63] width 134 height 18
type input "i"
type input "Oshikoya"
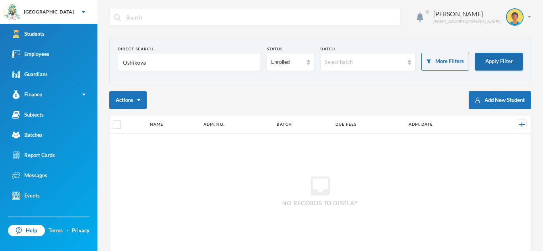
click at [486, 54] on button "Apply Filter" at bounding box center [499, 62] width 48 height 18
click at [487, 62] on button "Apply Filter" at bounding box center [499, 62] width 48 height 18
click at [307, 63] on img at bounding box center [308, 63] width 3 height 6
click at [292, 103] on span "Dropped" at bounding box center [282, 106] width 22 height 7
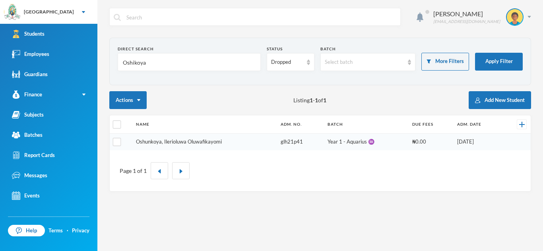
click at [208, 144] on link "Oshunkoya, Ilerioluwa Oluwafikayomi" at bounding box center [179, 142] width 86 height 6
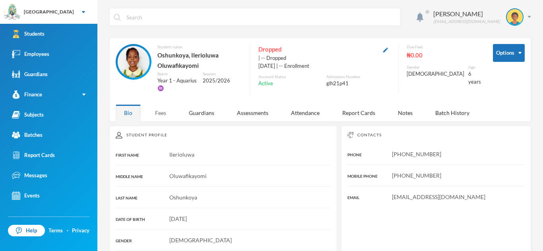
click at [162, 110] on div "Fees" at bounding box center [161, 112] width 28 height 17
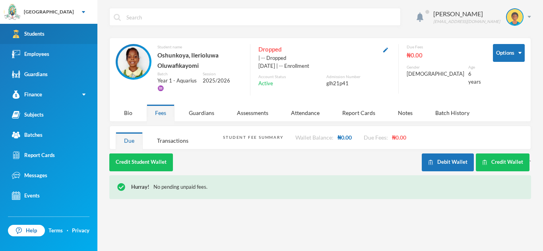
click at [44, 30] on div "Students" at bounding box center [28, 34] width 33 height 8
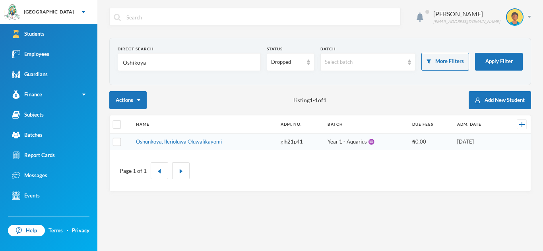
click at [150, 63] on input "Oshikoya" at bounding box center [189, 63] width 134 height 18
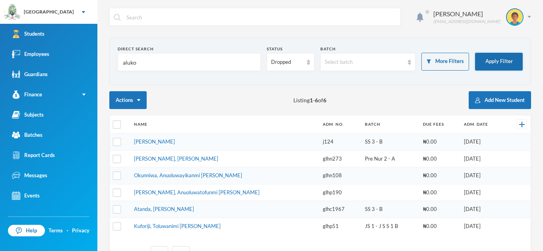
type input "aluko"
click at [501, 60] on button "Apply Filter" at bounding box center [499, 62] width 48 height 18
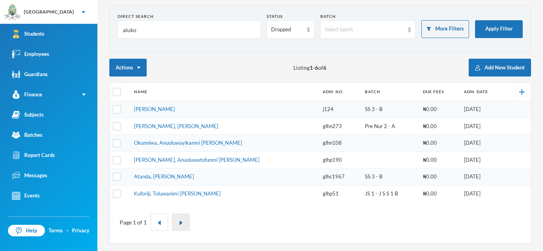
click at [179, 229] on button "button" at bounding box center [180, 222] width 17 height 17
click at [501, 36] on button "Apply Filter" at bounding box center [499, 29] width 48 height 18
click at [140, 33] on input "aluko" at bounding box center [189, 30] width 134 height 18
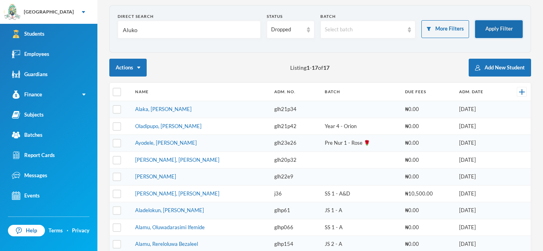
type input "Aluko"
click at [497, 24] on button "Apply Filter" at bounding box center [499, 29] width 48 height 18
click at [475, 20] on button "Apply Filter" at bounding box center [499, 29] width 48 height 18
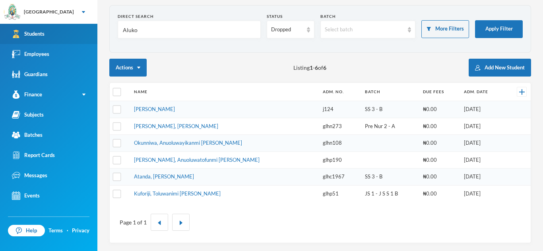
click at [81, 36] on link "Students" at bounding box center [48, 34] width 97 height 20
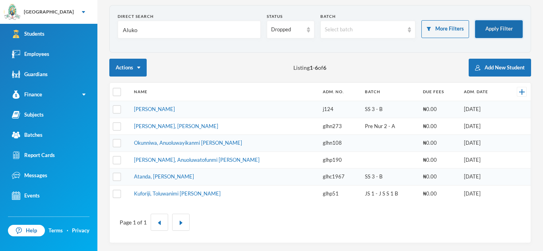
click at [501, 24] on button "Apply Filter" at bounding box center [499, 29] width 48 height 18
click at [488, 32] on button "Apply Filter" at bounding box center [499, 29] width 48 height 18
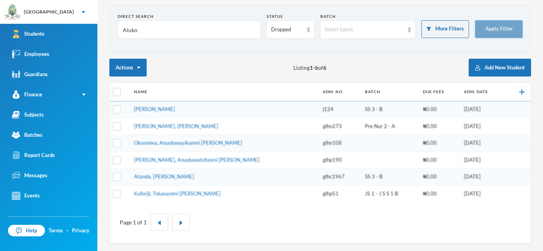
click at [488, 32] on button "Apply Filter" at bounding box center [499, 29] width 48 height 18
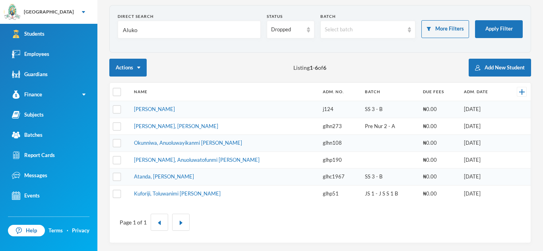
click at [172, 31] on input "Aluko" at bounding box center [189, 30] width 134 height 18
type input "Aluko"
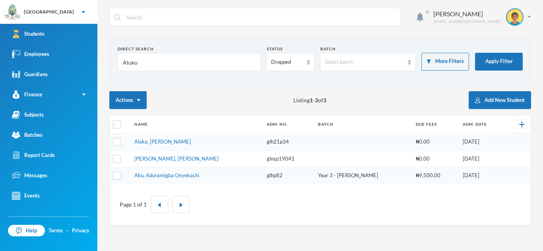
scroll to position [0, 0]
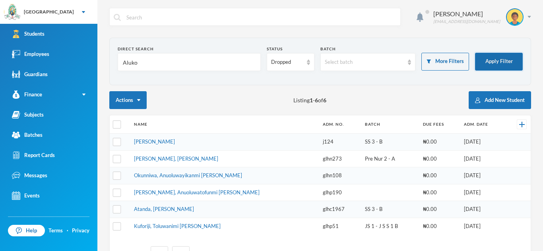
click at [489, 63] on button "Apply Filter" at bounding box center [499, 62] width 48 height 18
click at [309, 60] on img at bounding box center [308, 63] width 3 height 6
click at [297, 77] on li "Enrolled" at bounding box center [290, 80] width 48 height 13
click at [502, 64] on button "Apply Filter" at bounding box center [499, 62] width 48 height 18
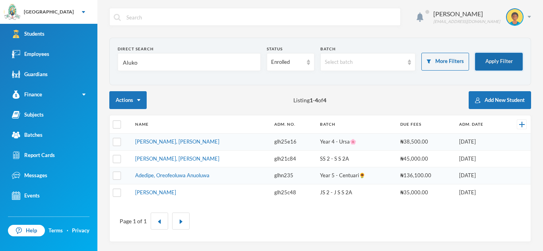
click at [502, 64] on button "Apply Filter" at bounding box center [499, 62] width 48 height 18
click at [169, 139] on link "Aluko, Okikiola Janet" at bounding box center [177, 142] width 84 height 6
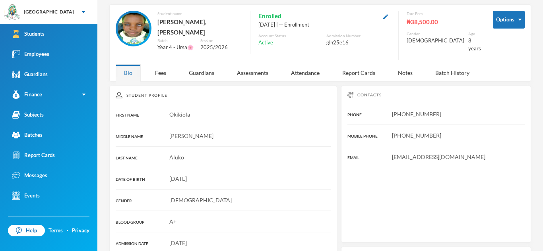
scroll to position [36, 0]
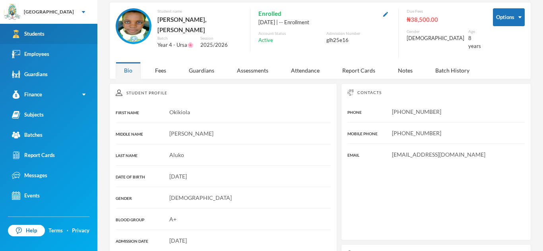
click at [44, 27] on link "Students" at bounding box center [48, 34] width 97 height 20
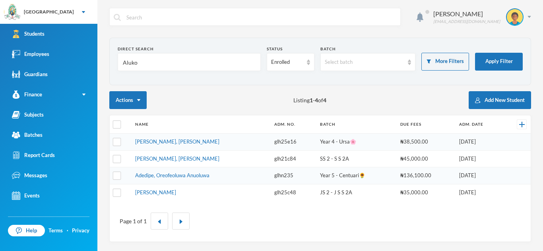
click at [151, 64] on input "Aluko" at bounding box center [189, 63] width 134 height 18
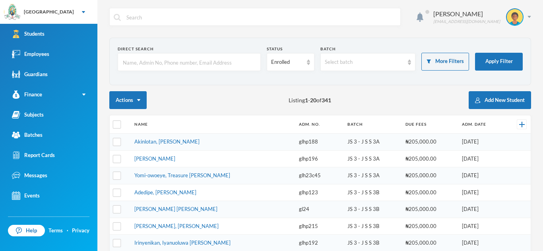
click at [145, 61] on input "text" at bounding box center [189, 63] width 134 height 18
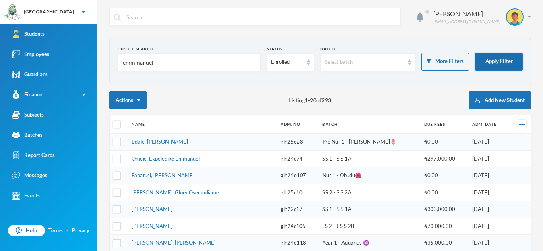
type input "emmmanuel"
click at [490, 64] on button "Apply Filter" at bounding box center [499, 62] width 48 height 18
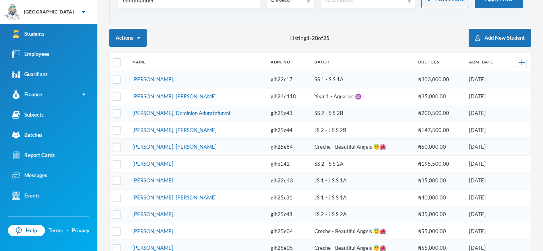
scroll to position [63, 0]
click at [178, 147] on link "[PERSON_NAME], [PERSON_NAME]" at bounding box center [174, 146] width 84 height 6
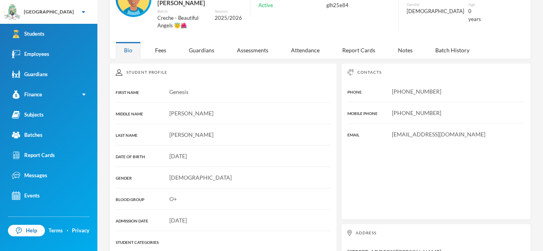
scroll to position [63, 0]
click at [162, 43] on div "Fees" at bounding box center [161, 50] width 28 height 17
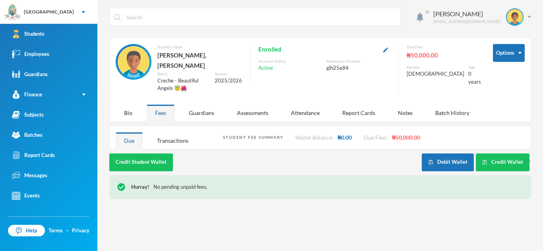
scroll to position [0, 0]
click at [128, 106] on div "Bio" at bounding box center [128, 112] width 25 height 17
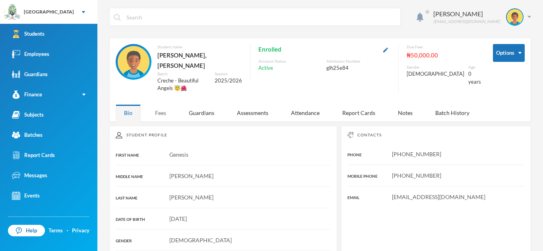
click at [152, 104] on div "Fees" at bounding box center [161, 112] width 28 height 17
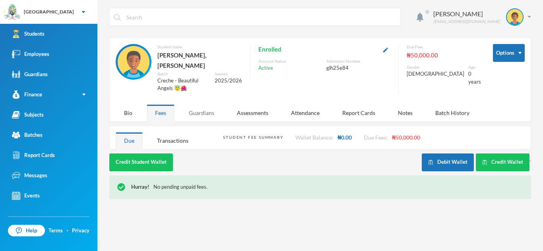
click at [201, 104] on div "Guardians" at bounding box center [201, 112] width 42 height 17
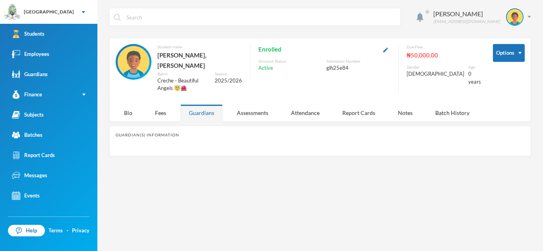
click at [191, 105] on div "Guardians" at bounding box center [201, 112] width 42 height 17
click at [121, 104] on div "Bio" at bounding box center [128, 112] width 25 height 17
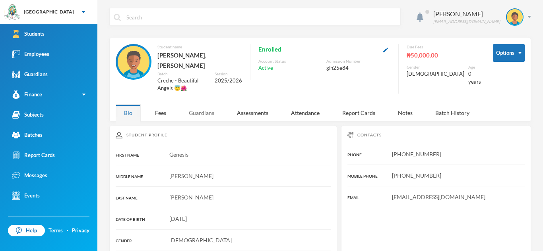
click at [207, 104] on div "Guardians" at bounding box center [201, 112] width 42 height 17
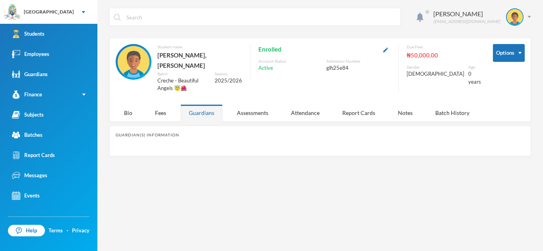
click at [207, 104] on div "Guardians" at bounding box center [201, 112] width 42 height 17
click at [211, 104] on div "Guardians" at bounding box center [201, 112] width 42 height 17
click at [197, 104] on div "Guardians" at bounding box center [201, 112] width 42 height 17
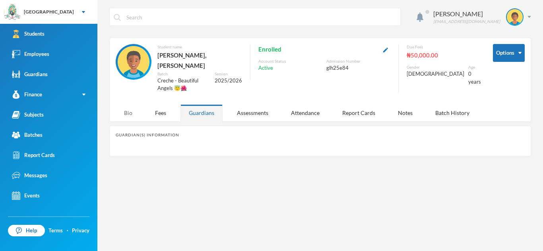
click at [128, 106] on div "Bio" at bounding box center [128, 112] width 25 height 17
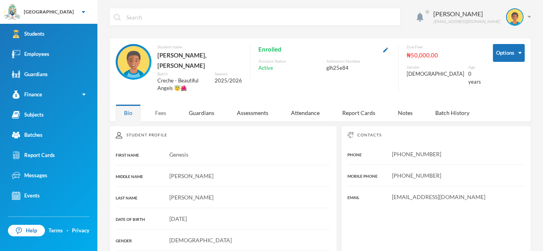
click at [166, 104] on div "Fees" at bounding box center [161, 112] width 28 height 17
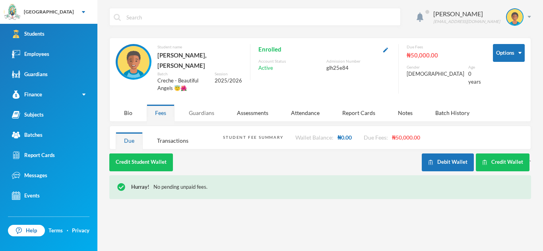
click at [213, 104] on div "Guardians" at bounding box center [201, 112] width 42 height 17
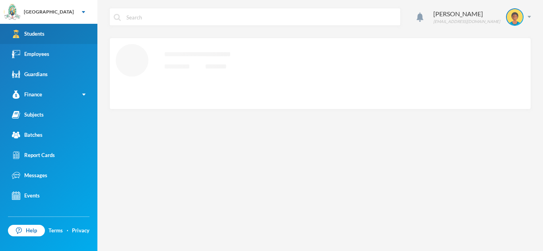
click at [48, 35] on link "Students" at bounding box center [48, 34] width 97 height 20
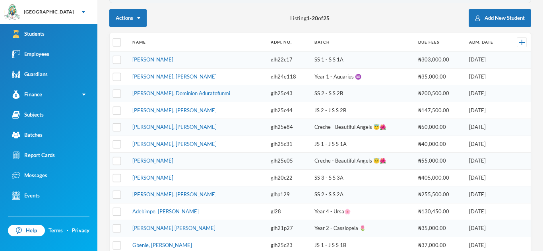
scroll to position [81, 0]
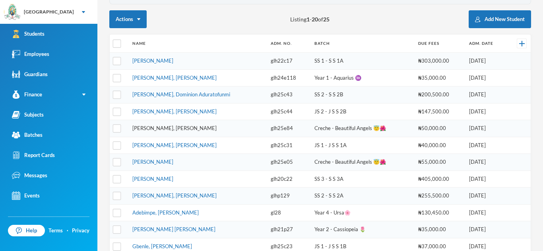
click at [173, 129] on link "[PERSON_NAME], [PERSON_NAME]" at bounding box center [174, 128] width 84 height 6
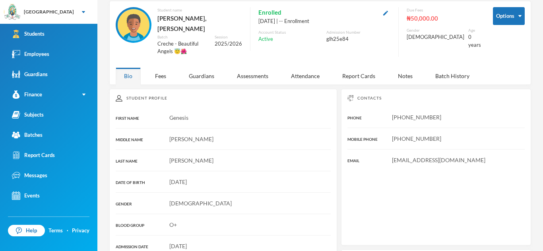
scroll to position [81, 0]
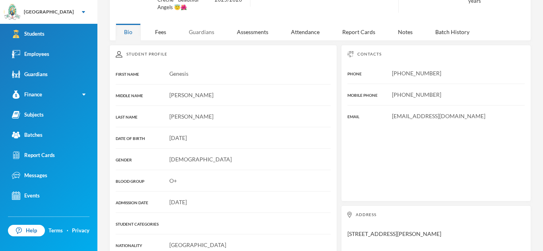
click at [201, 23] on div "Guardians" at bounding box center [201, 31] width 42 height 17
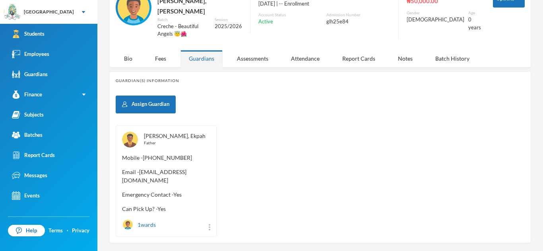
click at [149, 133] on link "[PERSON_NAME], Ekpah" at bounding box center [175, 136] width 62 height 7
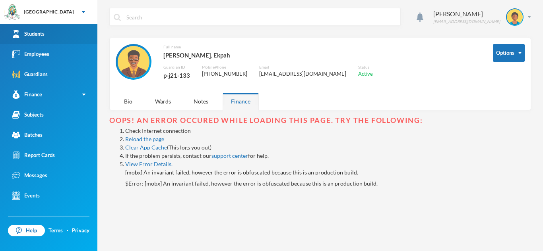
click at [62, 31] on link "Students" at bounding box center [48, 34] width 97 height 20
